Goal: Check status

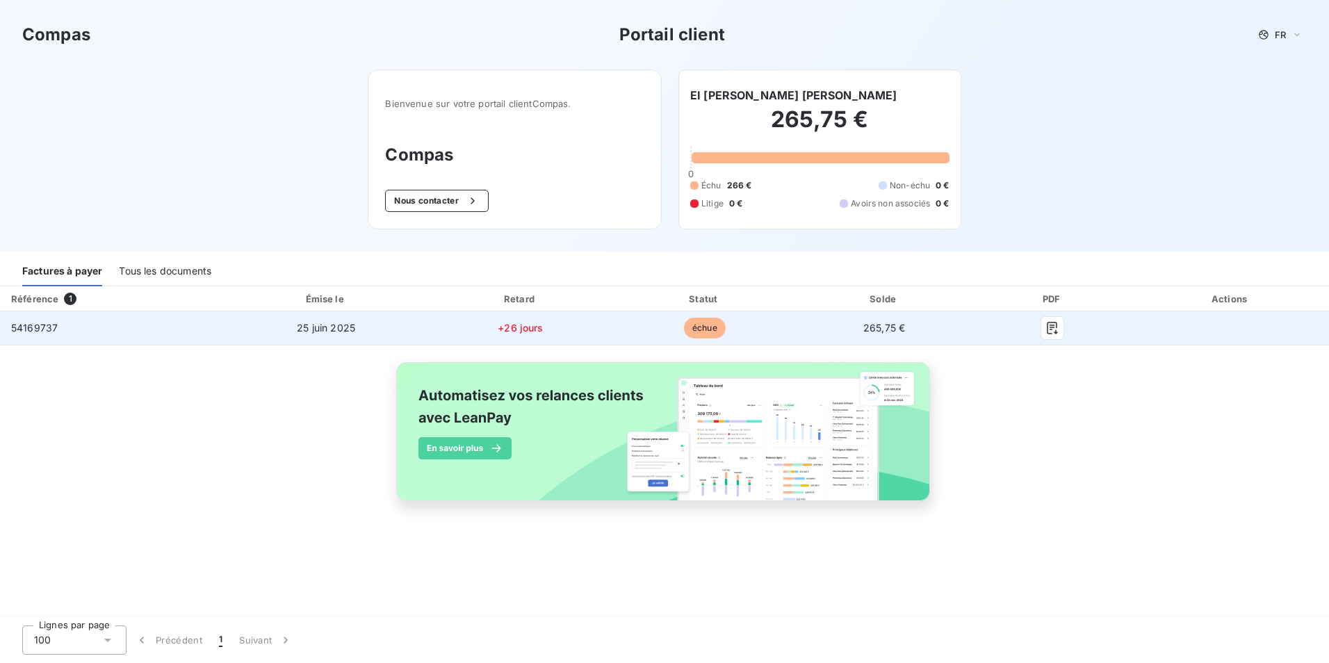
click at [561, 329] on td "+26 jours" at bounding box center [520, 327] width 186 height 33
click at [46, 329] on span "54169737" at bounding box center [34, 328] width 47 height 12
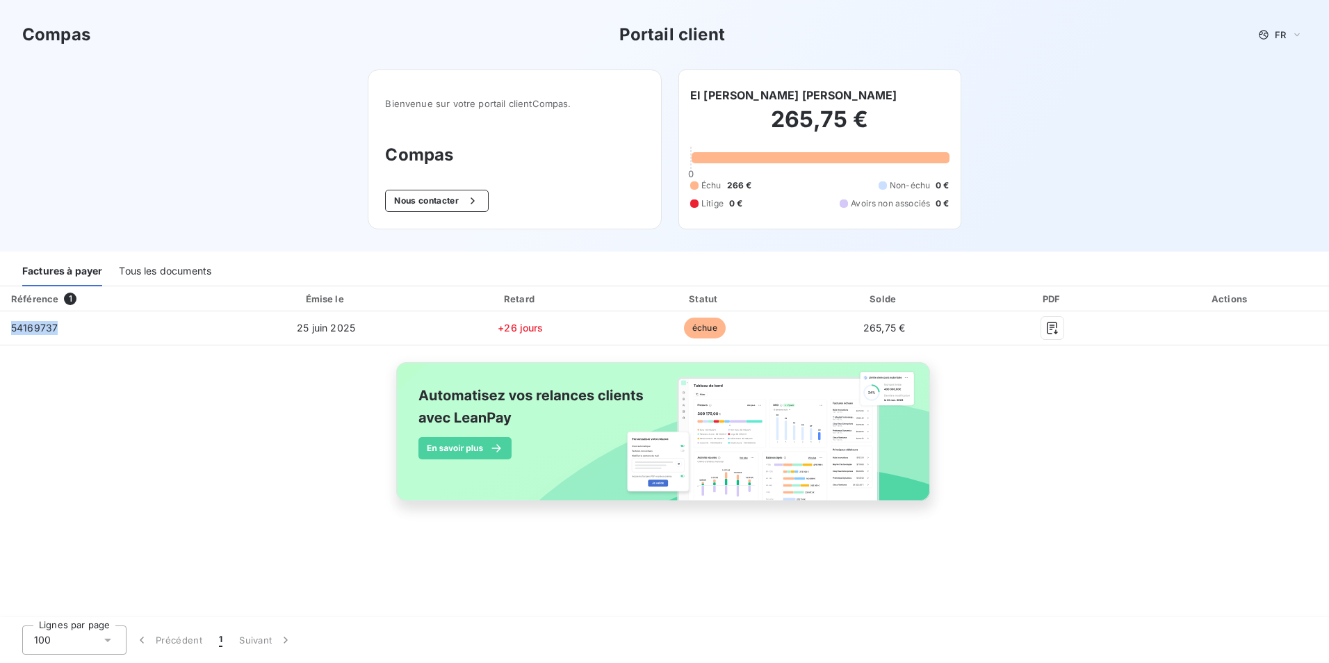
drag, startPoint x: 46, startPoint y: 329, endPoint x: 189, endPoint y: 301, distance: 146.0
click at [49, 326] on span "54169737" at bounding box center [34, 328] width 47 height 12
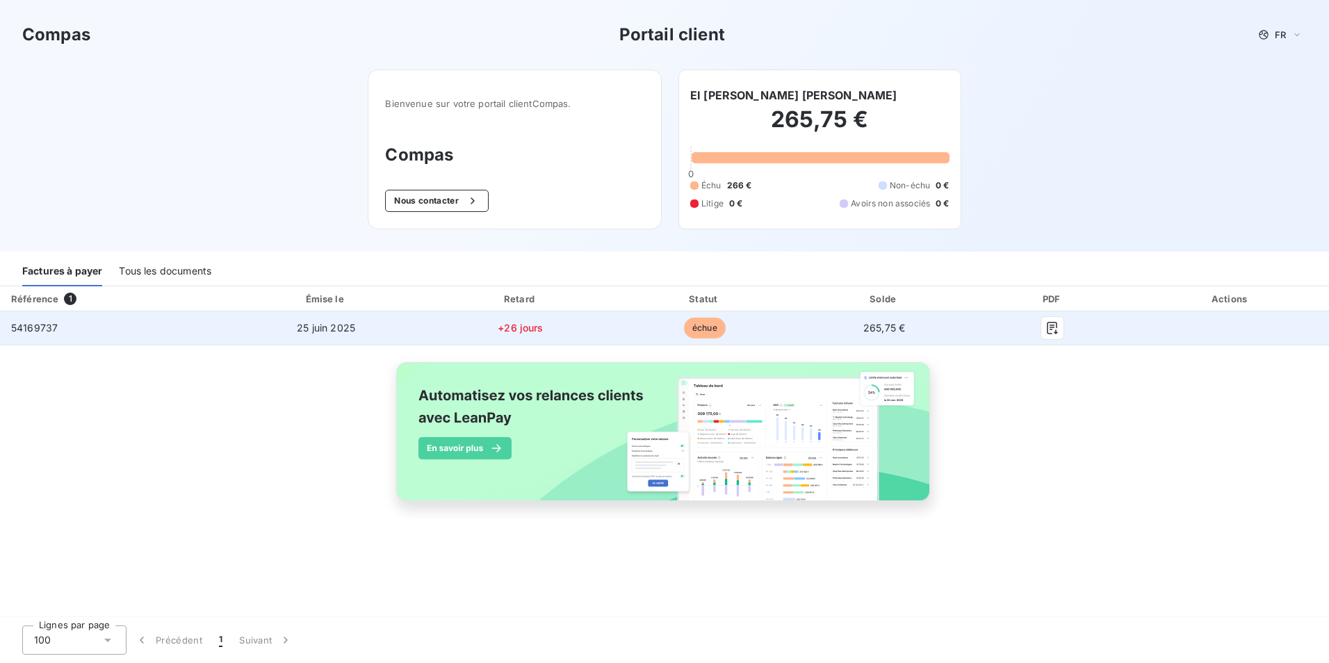
click at [205, 327] on td "54169737" at bounding box center [112, 327] width 224 height 33
click at [206, 327] on td "54169737" at bounding box center [112, 327] width 224 height 33
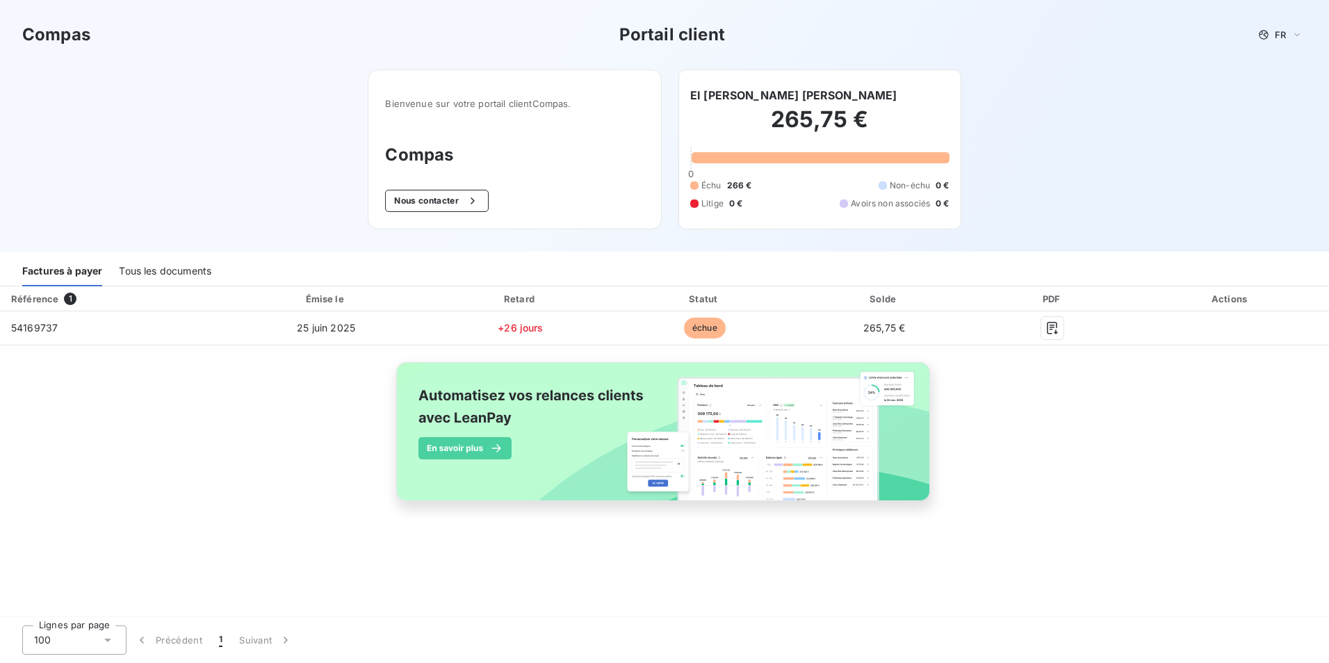
click at [802, 118] on h2 "265,75 €" at bounding box center [819, 127] width 259 height 42
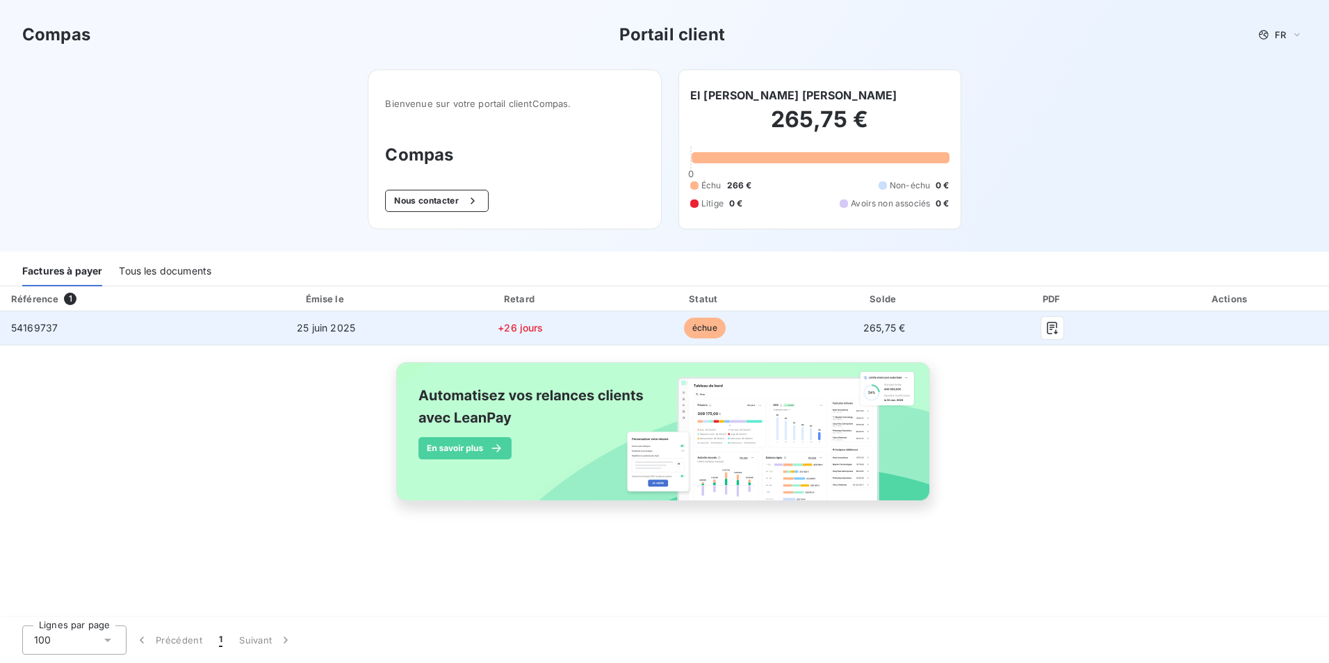
click at [59, 328] on td "54169737" at bounding box center [112, 327] width 224 height 33
click at [41, 327] on span "54169737" at bounding box center [34, 328] width 47 height 12
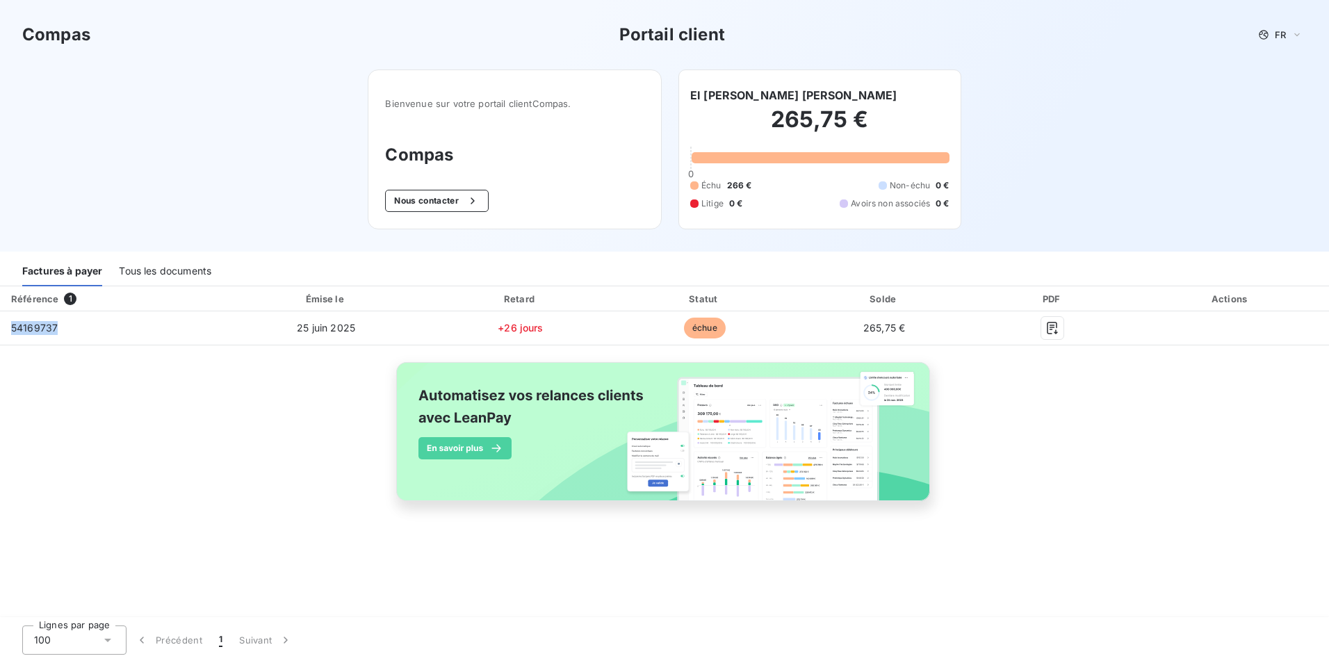
click at [174, 274] on div "Tous les documents" at bounding box center [165, 271] width 92 height 29
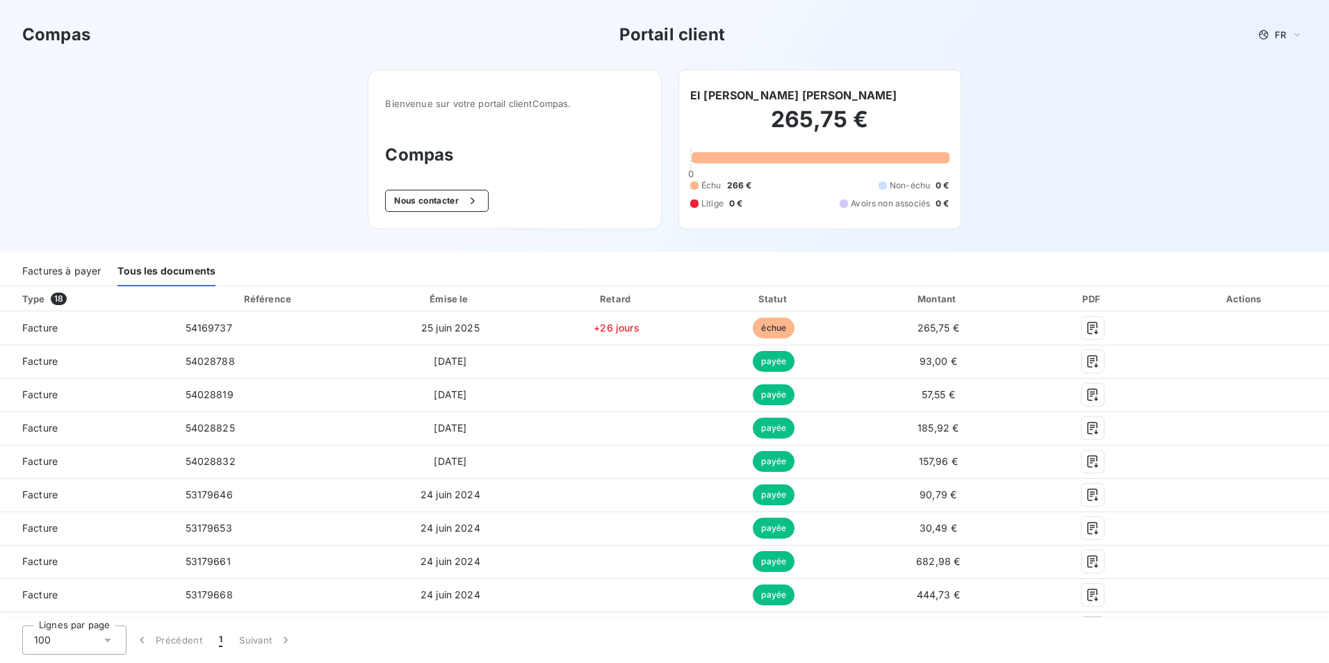
click at [48, 273] on div "Factures à payer" at bounding box center [61, 271] width 79 height 29
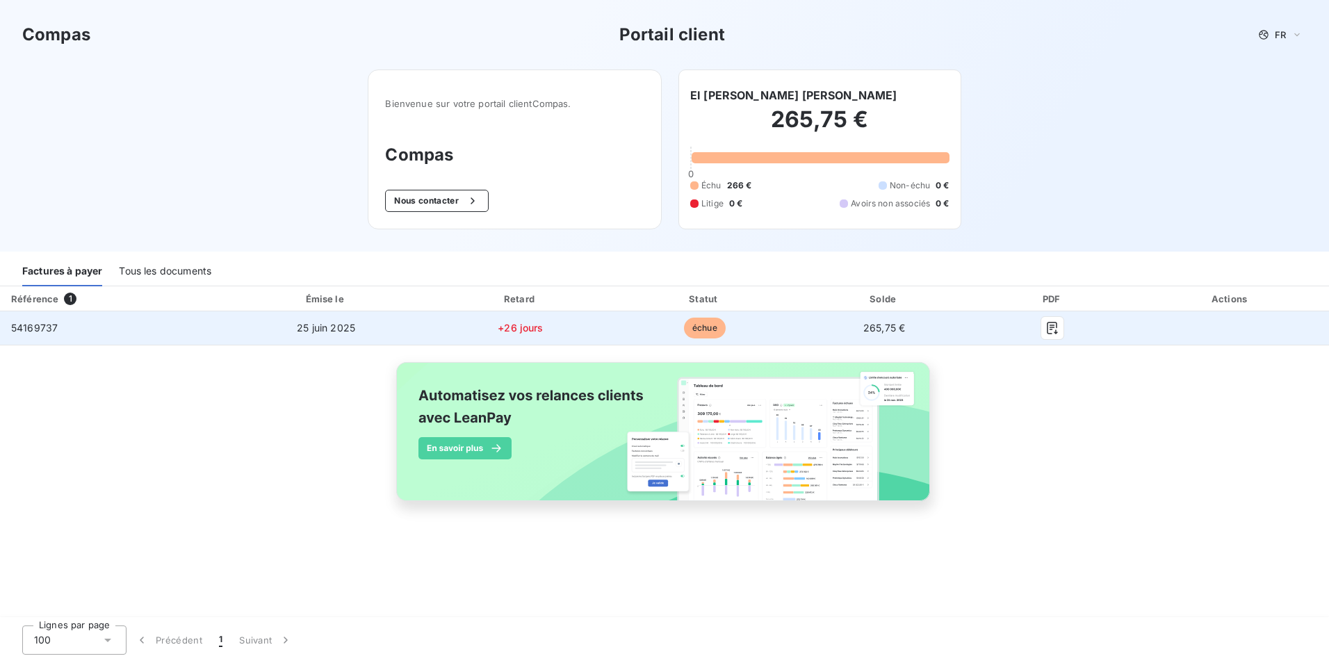
click at [44, 328] on span "54169737" at bounding box center [34, 328] width 47 height 12
click at [700, 334] on span "échue" at bounding box center [705, 328] width 42 height 21
click at [880, 324] on span "265,75 €" at bounding box center [884, 328] width 42 height 12
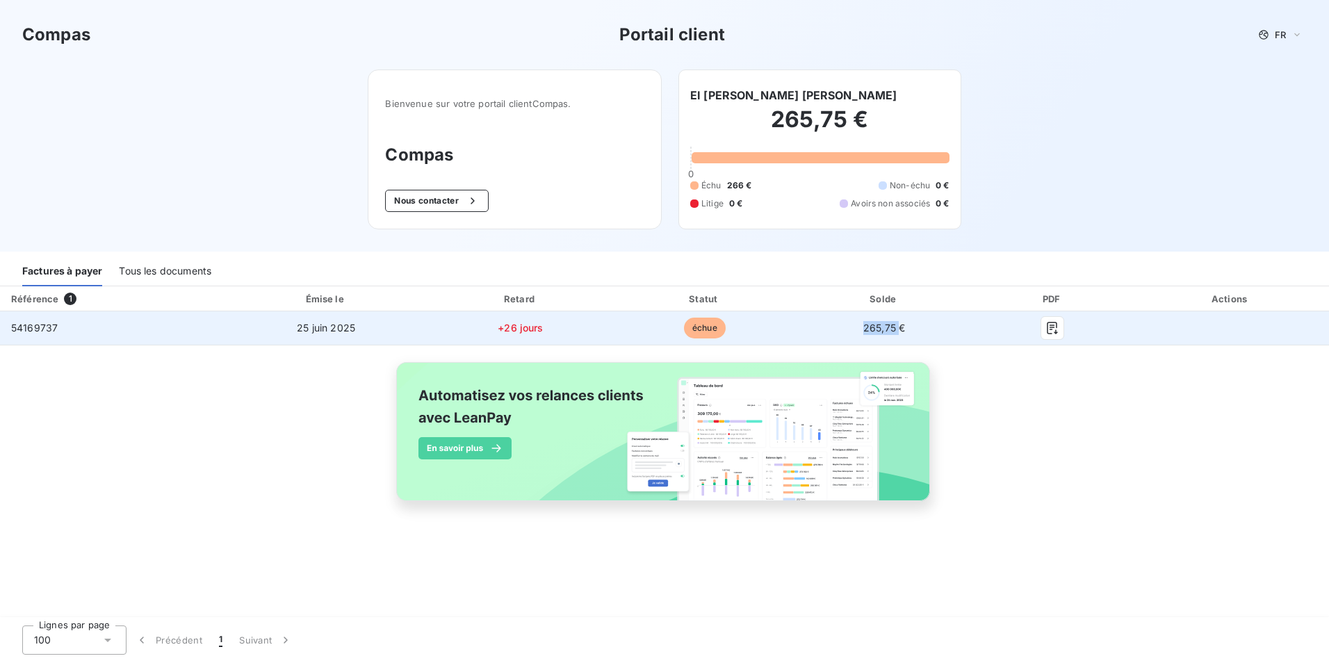
click at [878, 325] on span "265,75 €" at bounding box center [884, 328] width 42 height 12
click at [532, 329] on span "+26 jours" at bounding box center [520, 328] width 45 height 12
drag, startPoint x: 530, startPoint y: 329, endPoint x: 471, endPoint y: 326, distance: 59.1
click at [480, 327] on td "+26 jours" at bounding box center [520, 327] width 186 height 33
click at [340, 326] on span "25 juin 2025" at bounding box center [326, 328] width 58 height 12
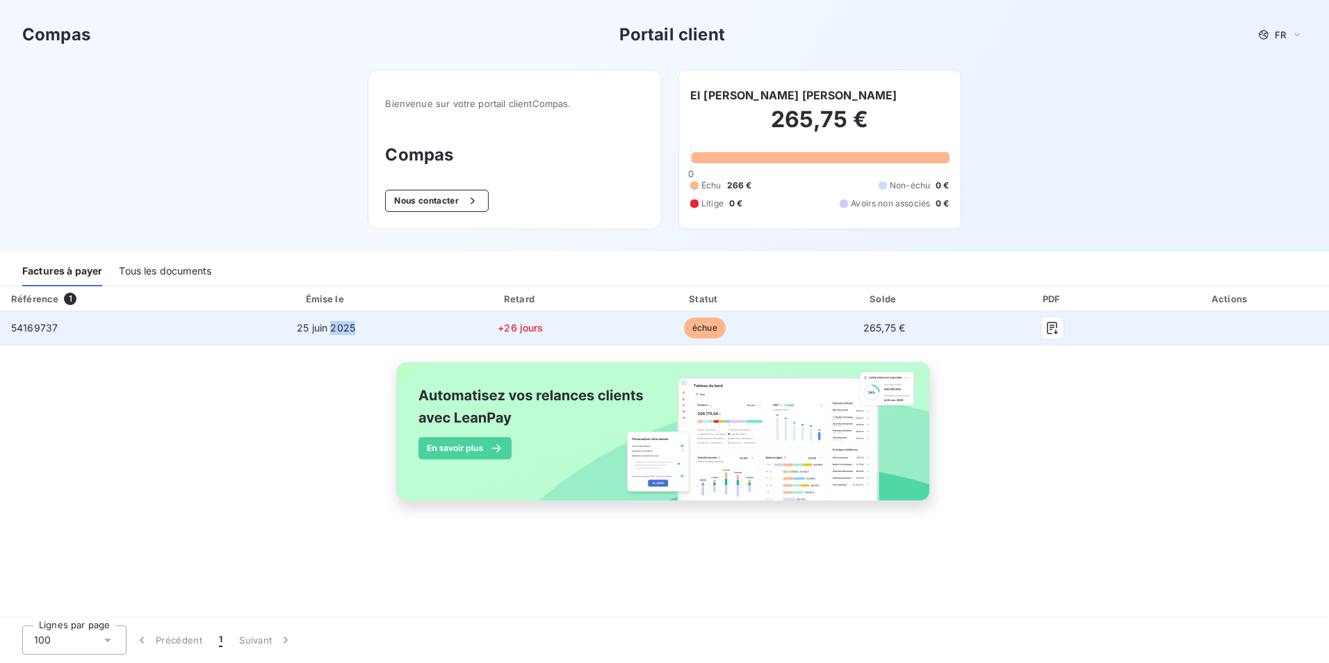
click at [340, 326] on span "25 juin 2025" at bounding box center [326, 328] width 58 height 12
click at [1111, 335] on div at bounding box center [1052, 328] width 137 height 22
click at [62, 331] on td "54169737" at bounding box center [112, 327] width 224 height 33
click at [1049, 329] on icon "button" at bounding box center [1052, 328] width 14 height 14
